Goal: Understand process/instructions: Learn how to perform a task or action

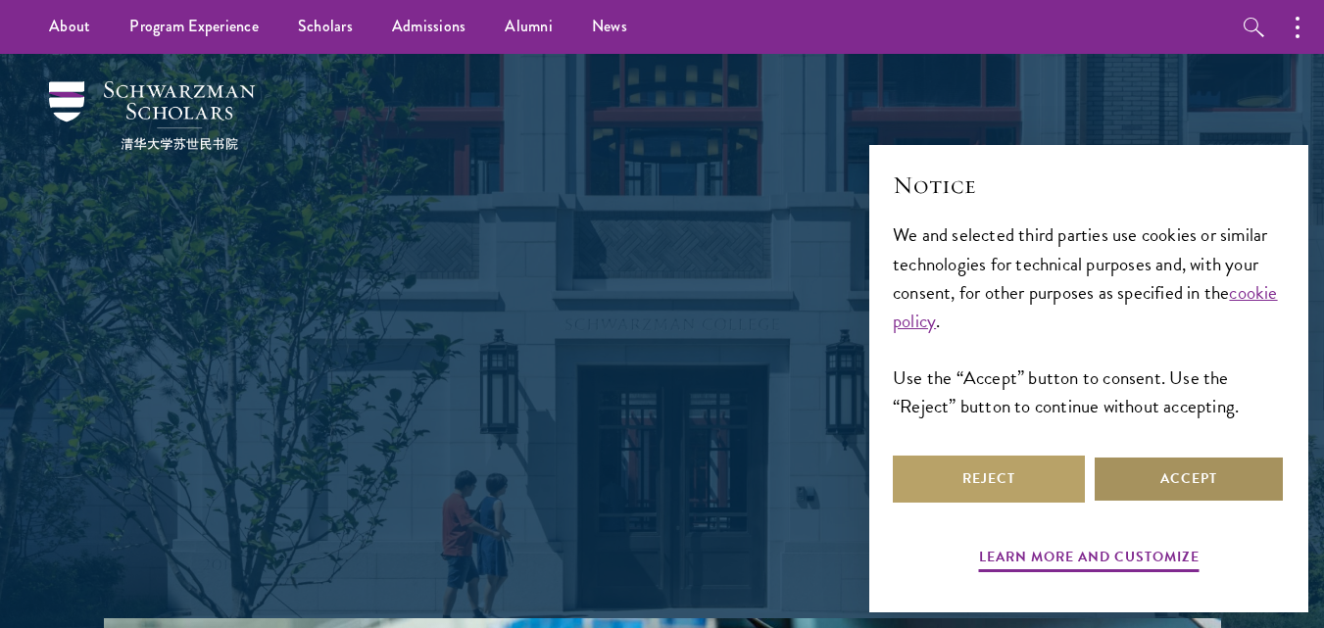
click at [1195, 487] on button "Accept" at bounding box center [1189, 479] width 192 height 47
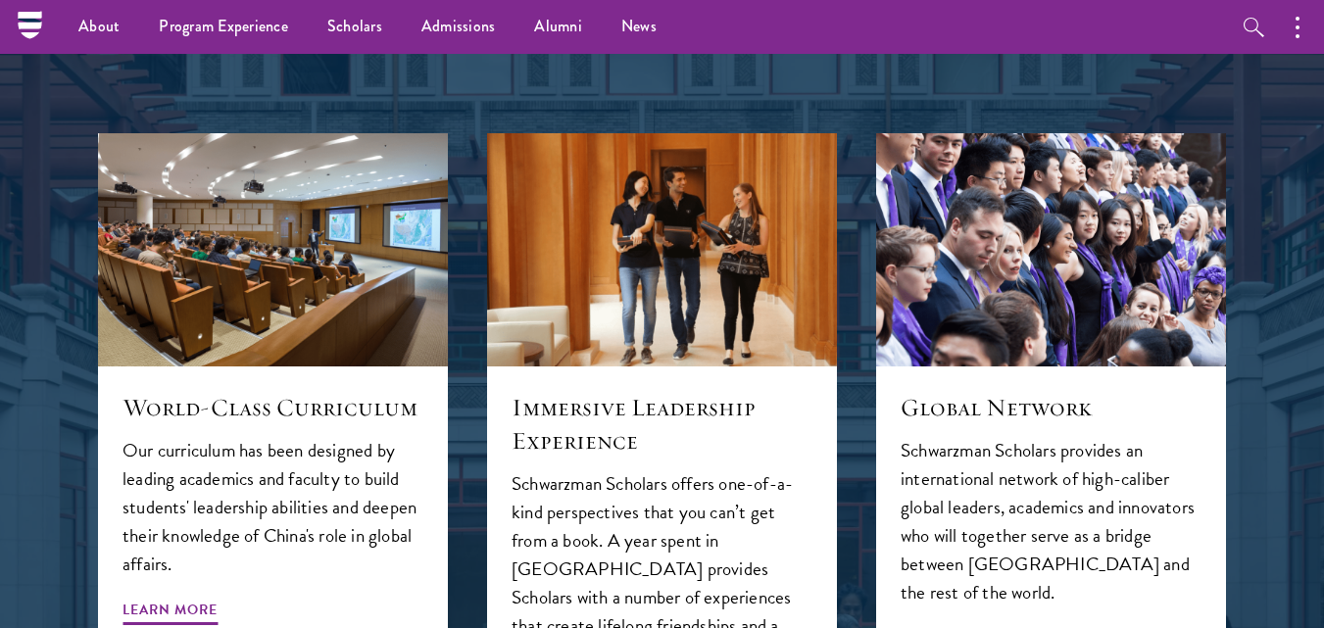
scroll to position [1773, 0]
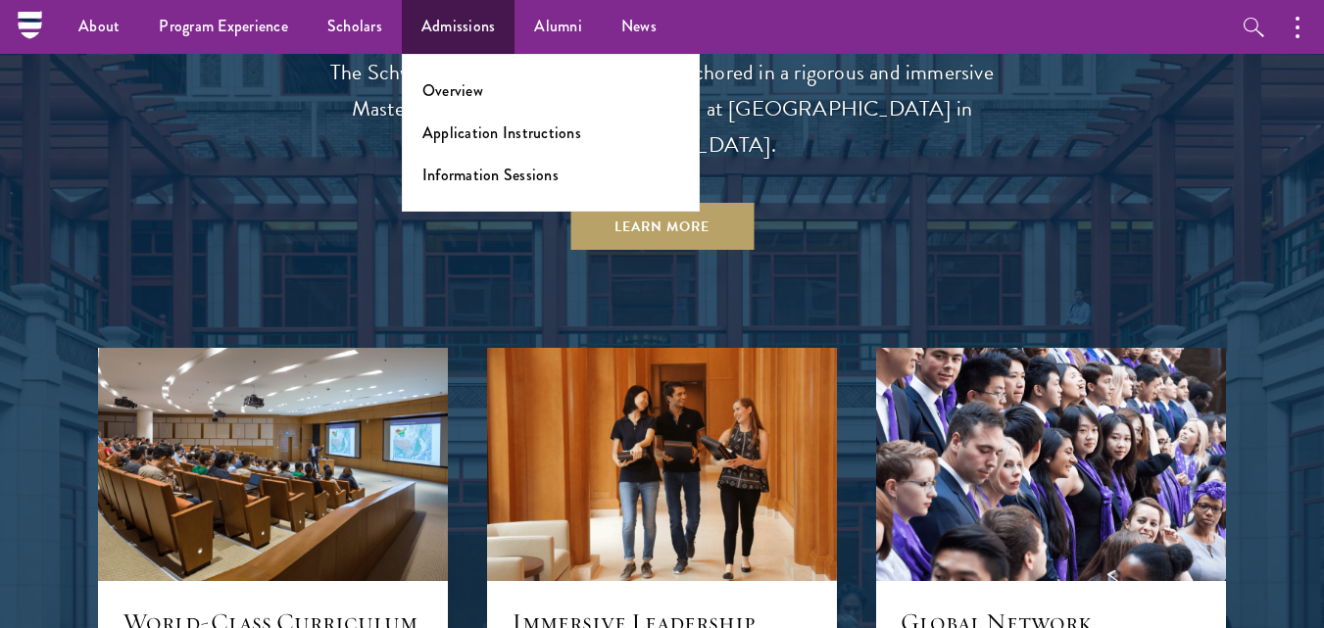
click at [448, 55] on ul "Overview Application Instructions Information Sessions" at bounding box center [551, 133] width 298 height 158
click at [513, 135] on link "Application Instructions" at bounding box center [501, 132] width 159 height 23
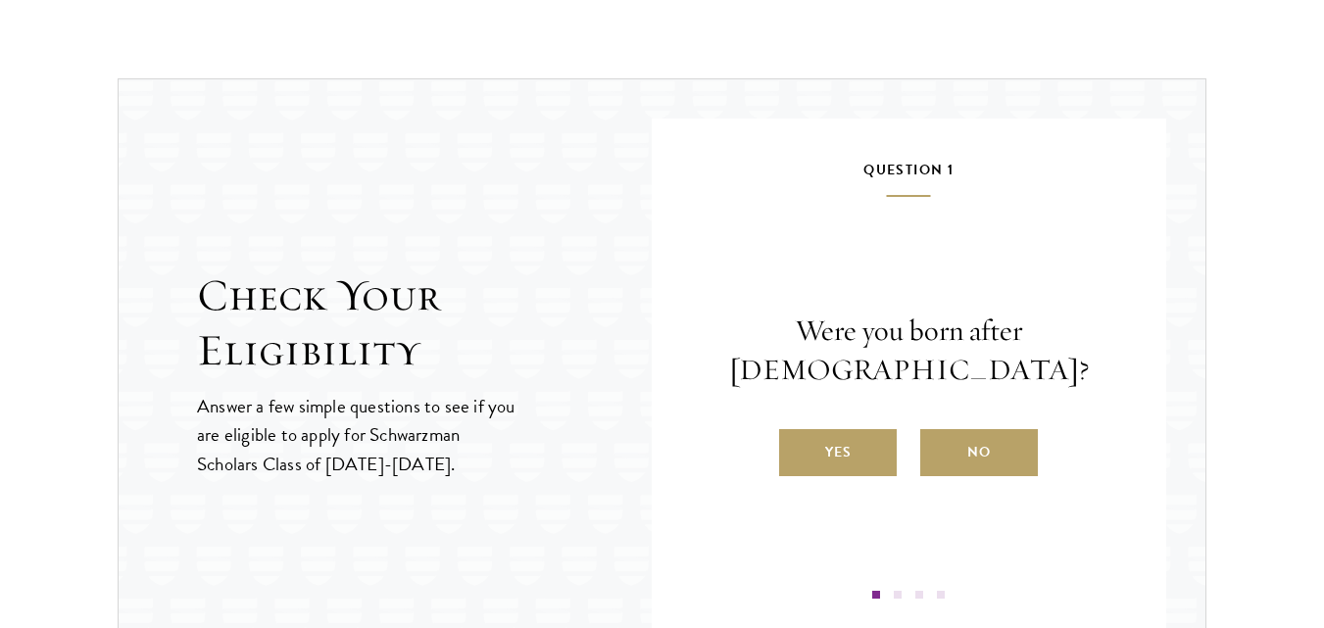
scroll to position [2000, 0]
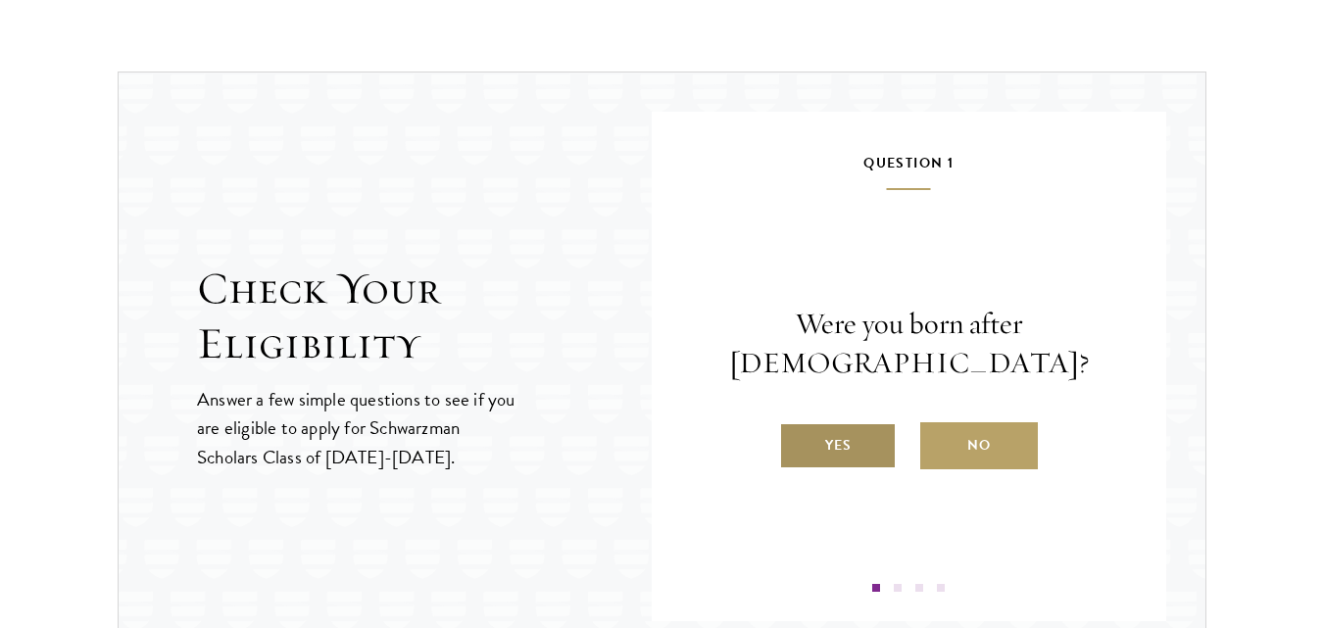
click at [825, 454] on label "Yes" at bounding box center [838, 445] width 118 height 47
click at [797, 442] on input "Yes" at bounding box center [788, 433] width 18 height 18
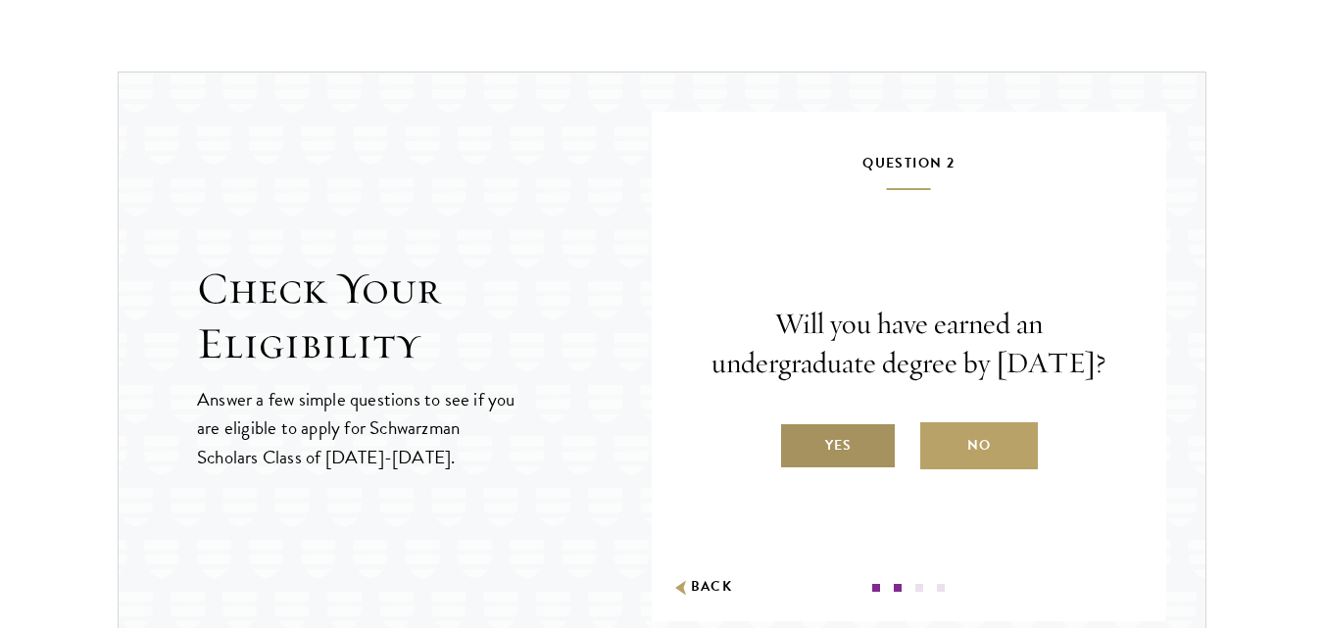
click at [852, 469] on label "Yes" at bounding box center [838, 445] width 118 height 47
click at [797, 442] on input "Yes" at bounding box center [788, 433] width 18 height 18
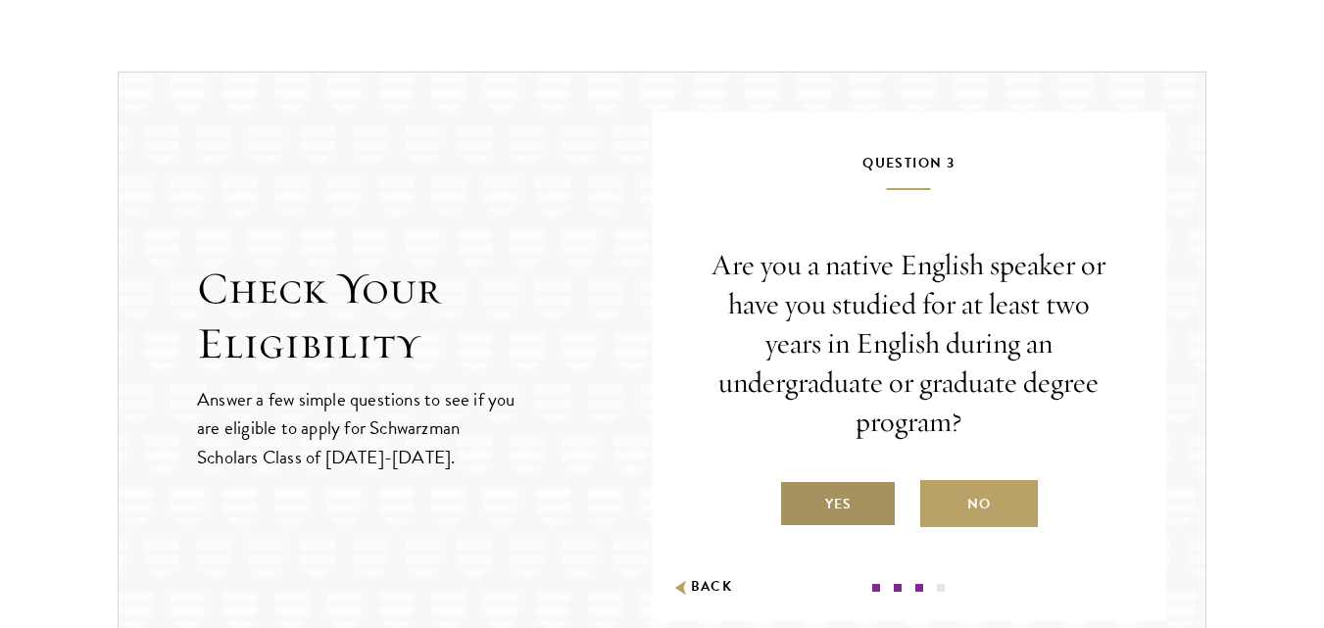
click at [833, 517] on label "Yes" at bounding box center [838, 503] width 118 height 47
click at [797, 501] on input "Yes" at bounding box center [788, 492] width 18 height 18
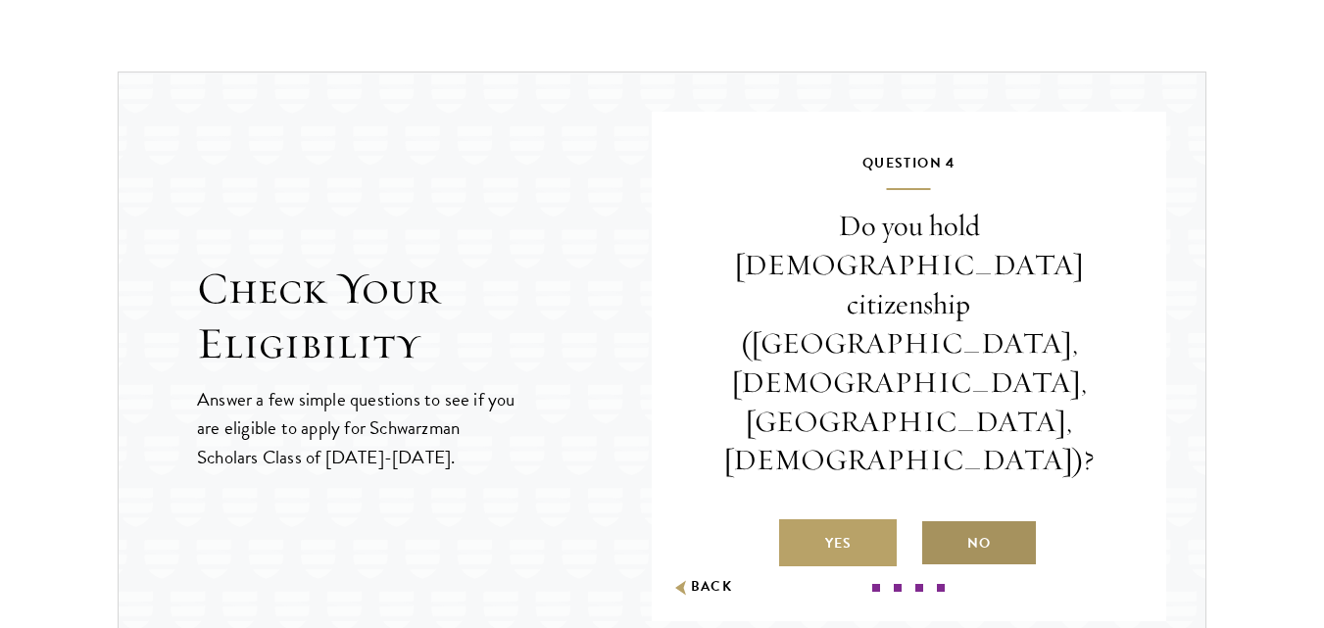
click at [977, 519] on label "No" at bounding box center [979, 542] width 118 height 47
click at [938, 522] on input "No" at bounding box center [929, 531] width 18 height 18
